Goal: Book appointment/travel/reservation

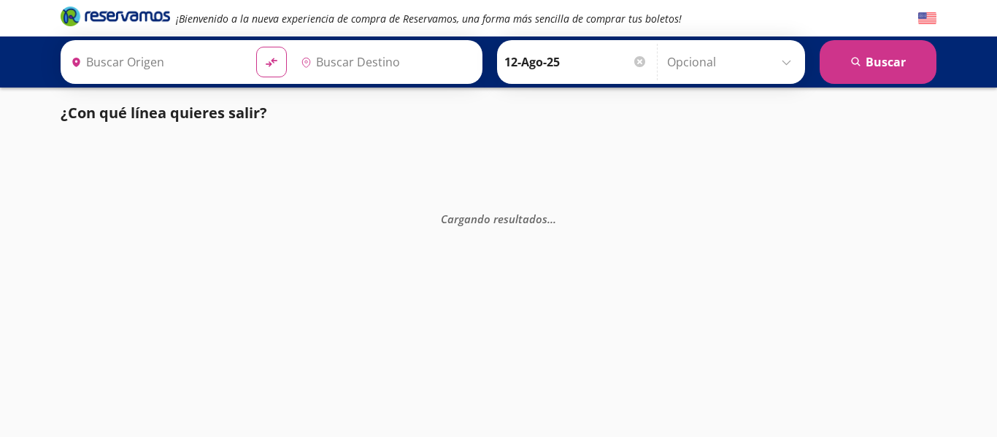
type input "[GEOGRAPHIC_DATA][PERSON_NAME], [GEOGRAPHIC_DATA][PERSON_NAME]"
type input "Tamazunchale, [GEOGRAPHIC_DATA][PERSON_NAME]"
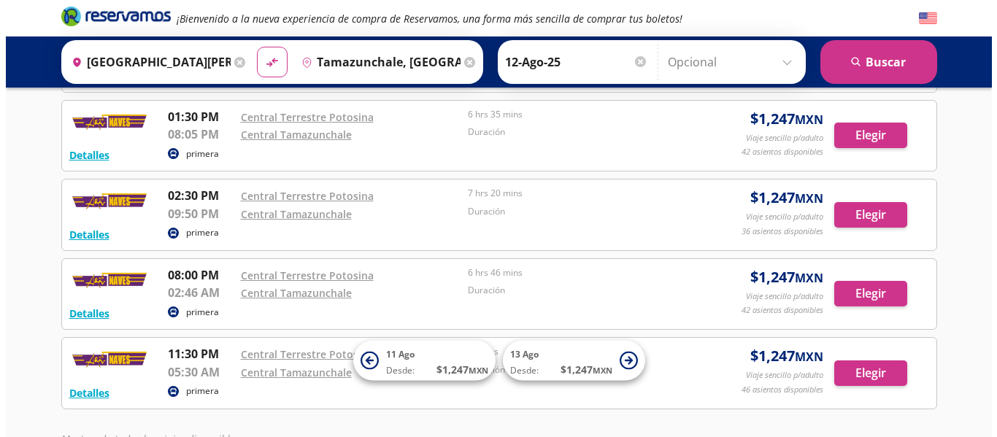
scroll to position [395, 0]
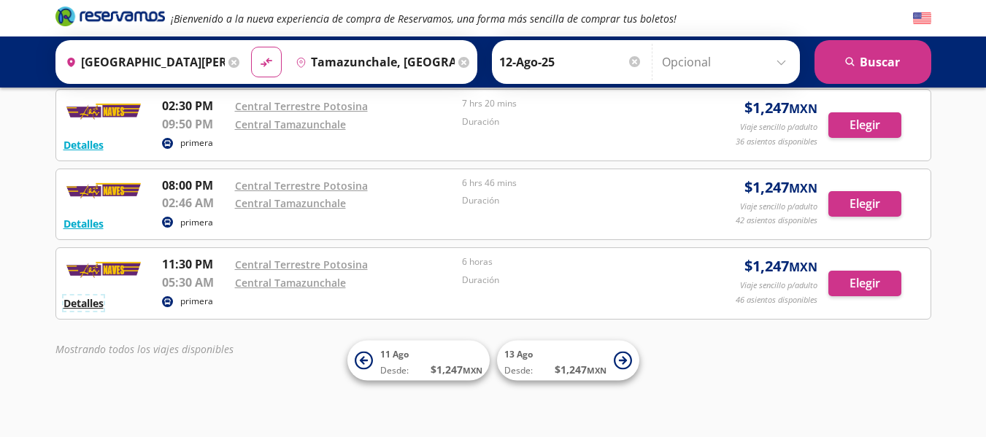
click at [81, 301] on button "Detalles" at bounding box center [83, 303] width 40 height 15
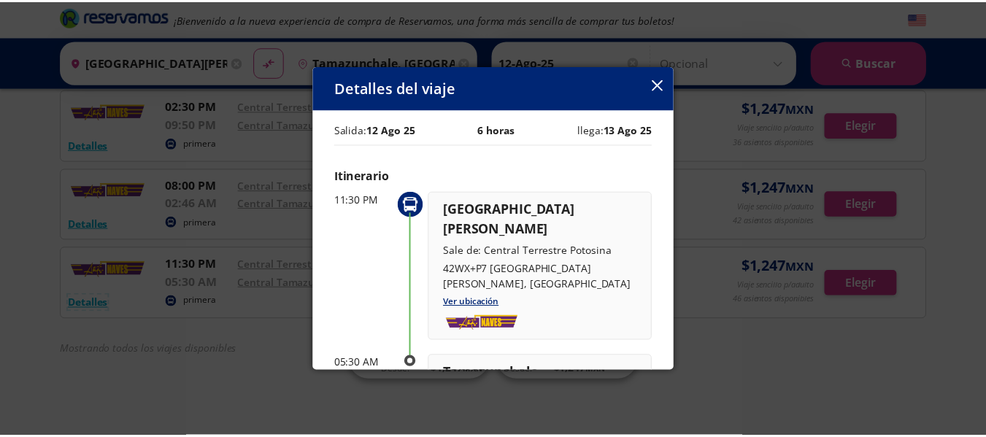
scroll to position [0, 0]
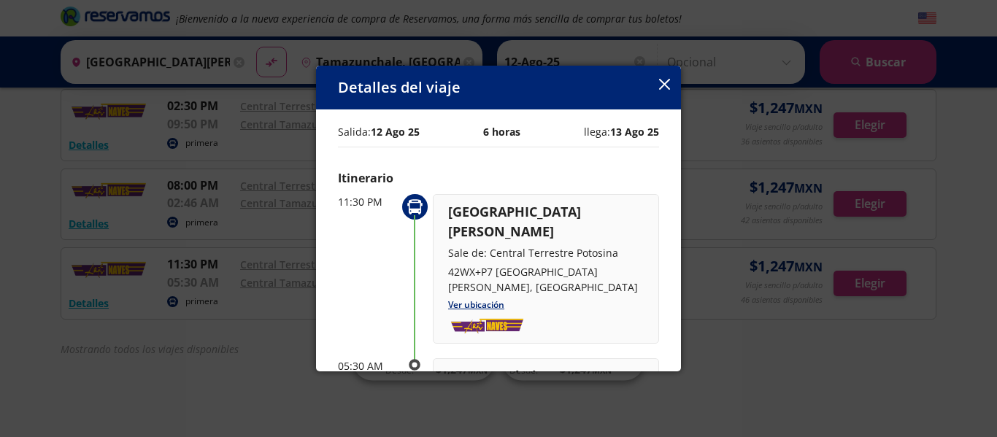
click at [663, 87] on icon "button" at bounding box center [664, 84] width 11 height 11
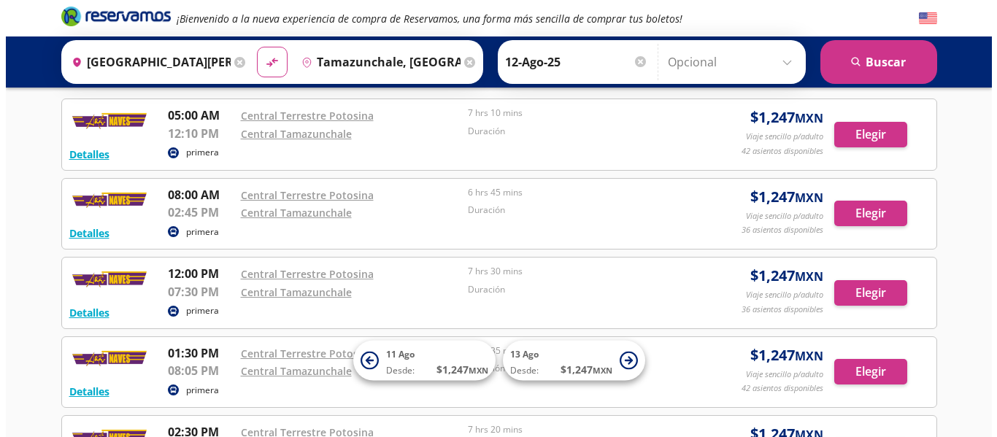
scroll to position [68, 0]
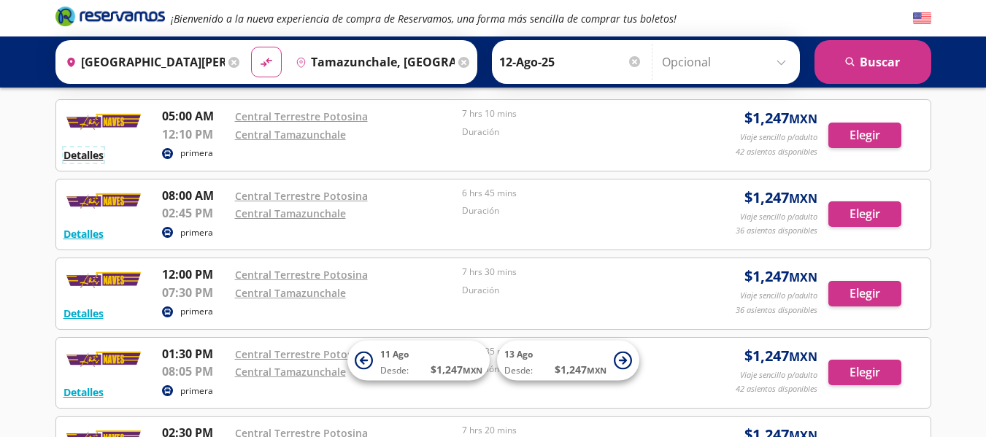
click at [88, 154] on button "Detalles" at bounding box center [83, 154] width 40 height 15
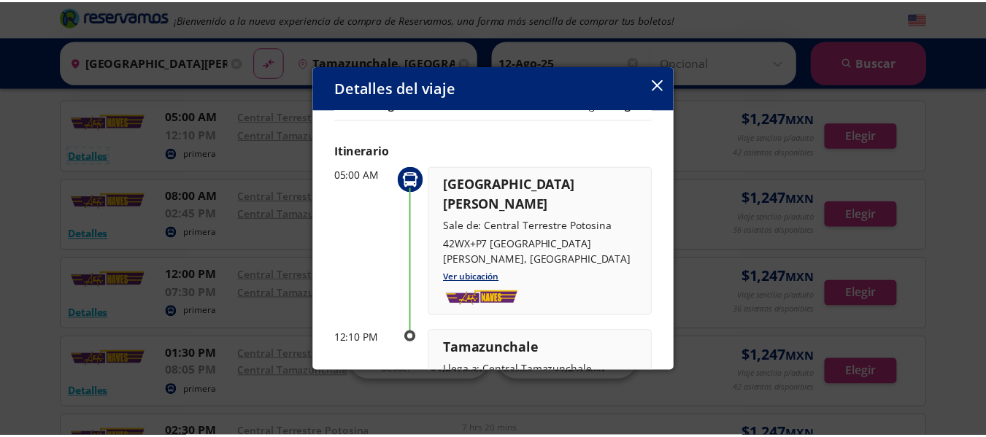
scroll to position [0, 0]
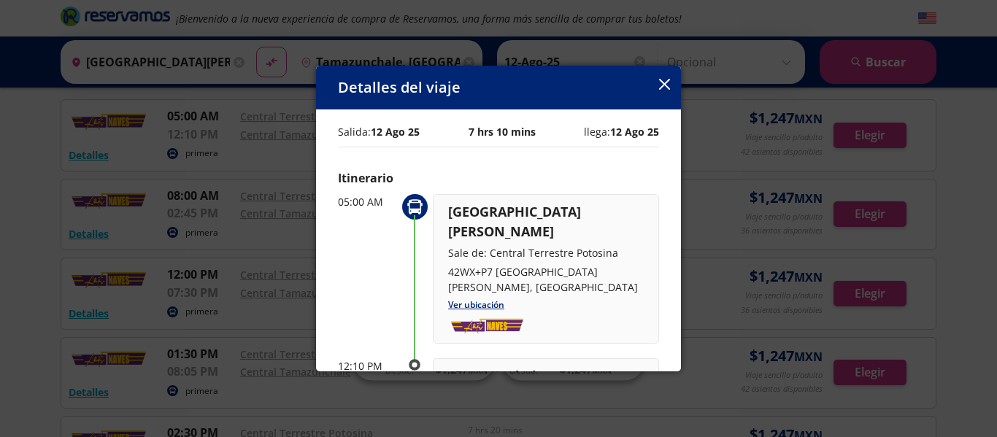
click at [666, 85] on icon "button" at bounding box center [664, 84] width 11 height 11
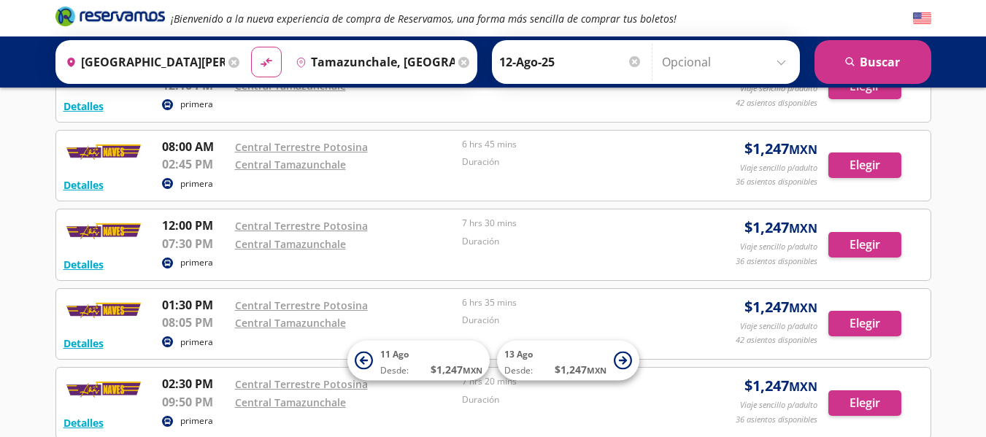
scroll to position [93, 0]
